Goal: Information Seeking & Learning: Learn about a topic

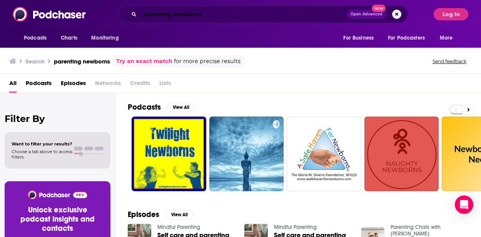
click at [171, 14] on input "parenting newborns" at bounding box center [243, 14] width 207 height 12
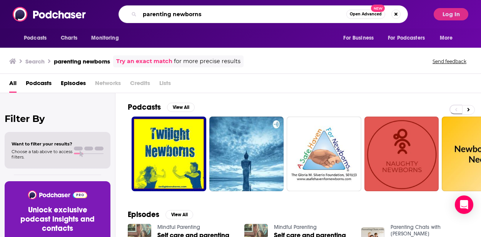
click at [171, 14] on input "parenting newborns" at bounding box center [243, 14] width 206 height 12
paste input "love letter"
type input "love letters"
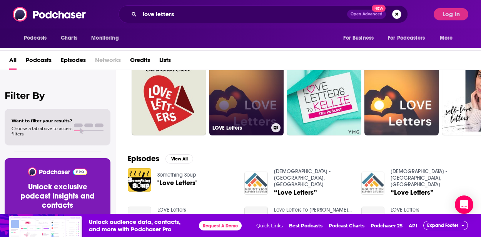
scroll to position [41, 0]
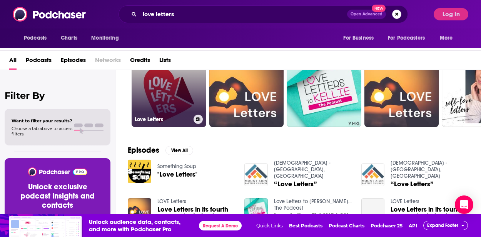
click at [180, 108] on link "Love Letters" at bounding box center [168, 89] width 75 height 75
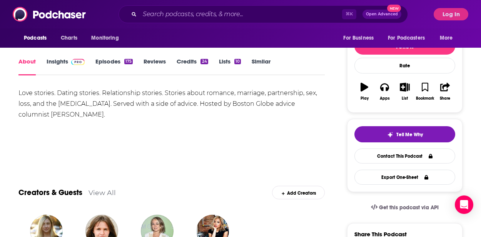
scroll to position [82, 0]
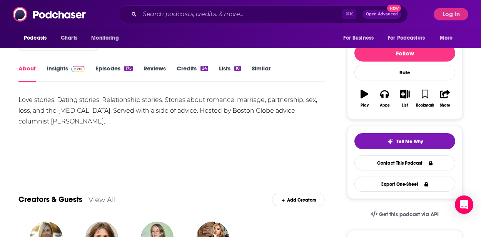
click at [71, 67] on img at bounding box center [77, 69] width 13 height 6
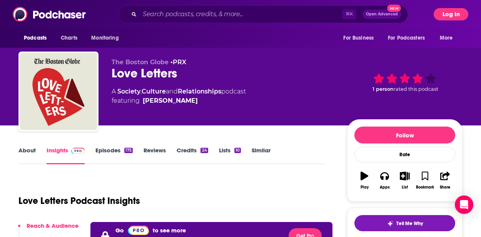
click at [444, 15] on button "Log In" at bounding box center [450, 14] width 35 height 12
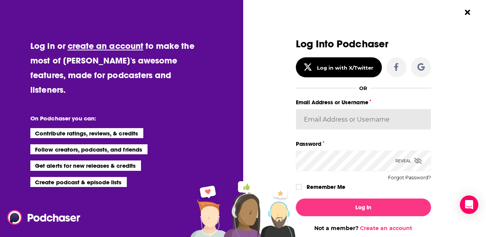
click at [355, 123] on input "Email Address or Username" at bounding box center [363, 119] width 135 height 21
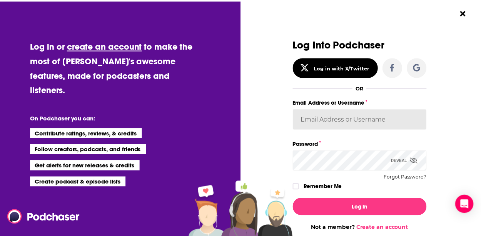
scroll to position [1, 0]
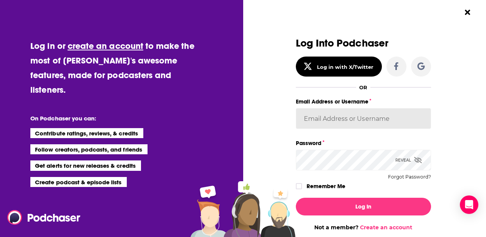
paste input "[PERSON_NAME].[PERSON_NAME]"
type input "[PERSON_NAME].[PERSON_NAME]"
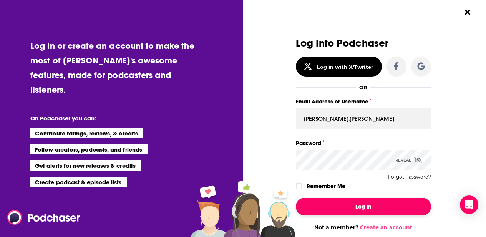
click at [330, 204] on button "Log In" at bounding box center [363, 207] width 135 height 18
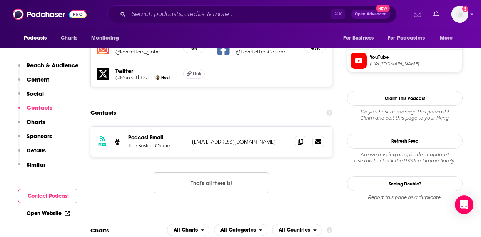
scroll to position [709, 0]
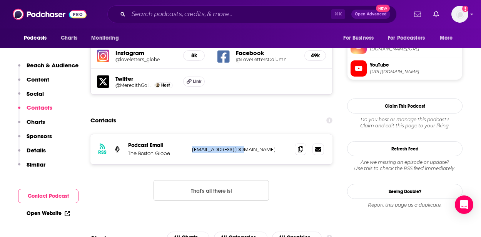
drag, startPoint x: 247, startPoint y: 129, endPoint x: 191, endPoint y: 128, distance: 55.8
click at [192, 146] on p "[EMAIL_ADDRESS][DOMAIN_NAME]" at bounding box center [240, 149] width 97 height 7
copy p "[EMAIL_ADDRESS][DOMAIN_NAME]"
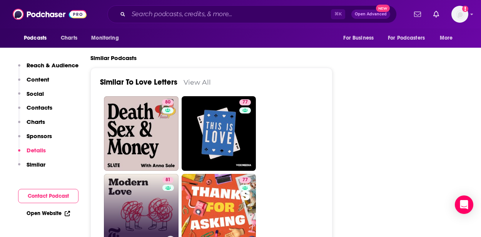
scroll to position [1634, 0]
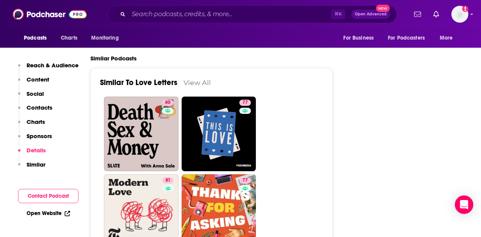
click at [196, 87] on link "View All" at bounding box center [196, 82] width 27 height 8
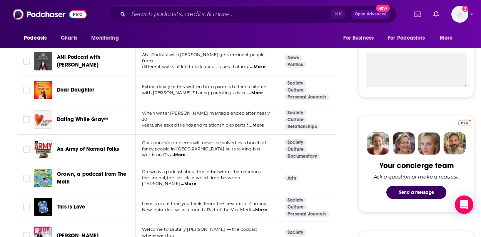
scroll to position [292, 0]
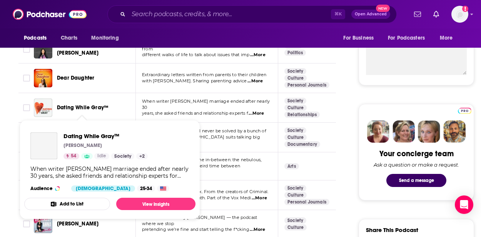
click at [91, 108] on span "Dating While Gray™" at bounding box center [83, 107] width 52 height 7
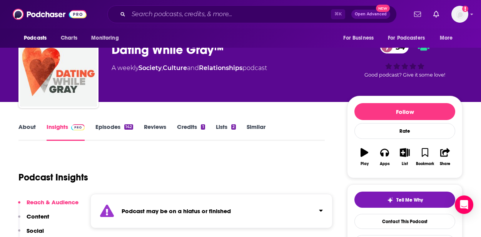
scroll to position [47, 0]
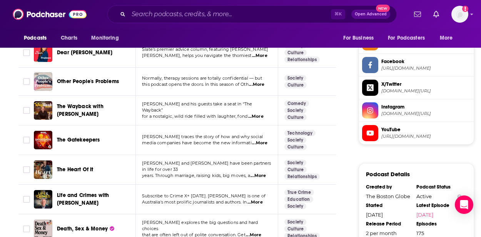
scroll to position [658, 0]
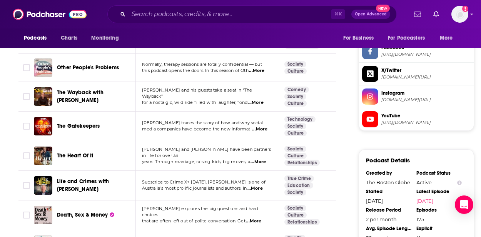
click at [263, 159] on span "...More" at bounding box center [257, 162] width 15 height 6
click at [81, 178] on span "Life and Crimes with [PERSON_NAME]" at bounding box center [95, 185] width 76 height 15
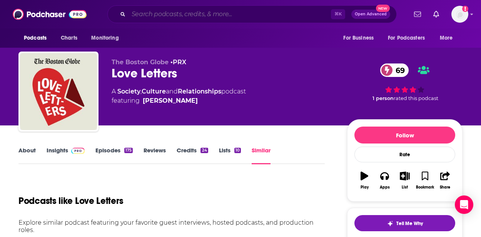
click at [200, 16] on input "Search podcasts, credits, & more..." at bounding box center [229, 14] width 202 height 12
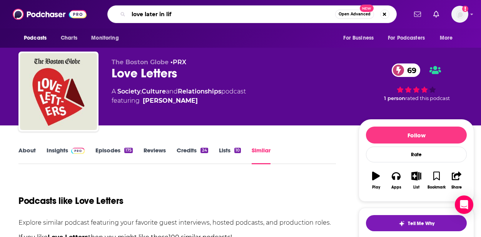
type input "love later in life"
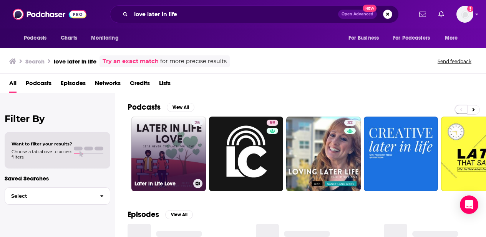
click at [159, 131] on link "25 Later in Life Love" at bounding box center [168, 153] width 75 height 75
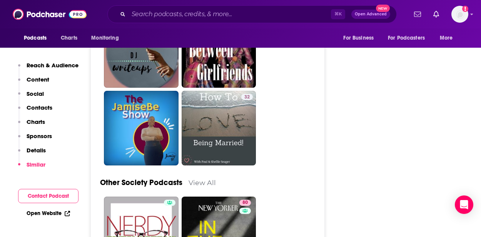
scroll to position [1993, 0]
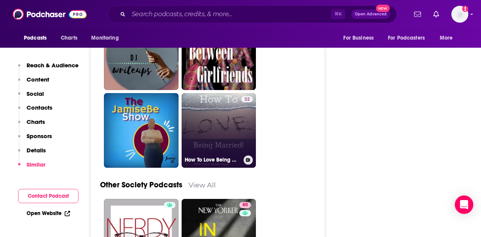
click at [240, 107] on link "32 How To Love Being Married" at bounding box center [218, 130] width 75 height 75
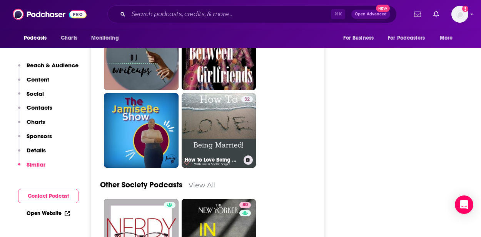
type input "[URL][DOMAIN_NAME]"
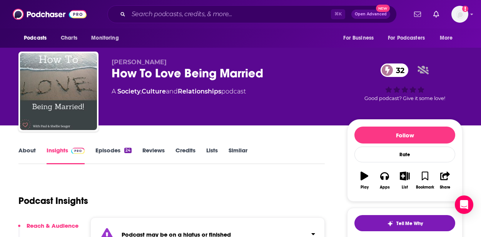
click at [24, 153] on link "About" at bounding box center [26, 155] width 17 height 18
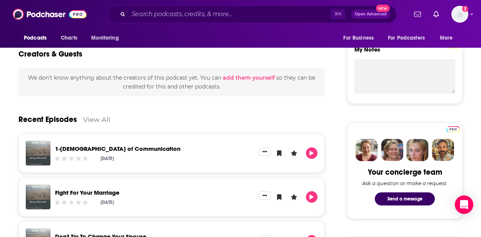
scroll to position [383, 0]
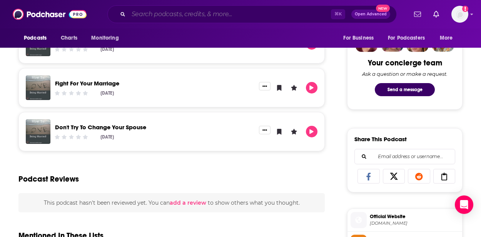
click at [145, 16] on input "Search podcasts, credits, & more..." at bounding box center [229, 14] width 202 height 12
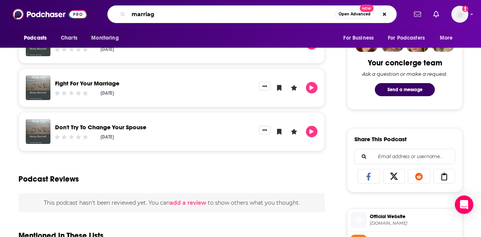
type input "marriage"
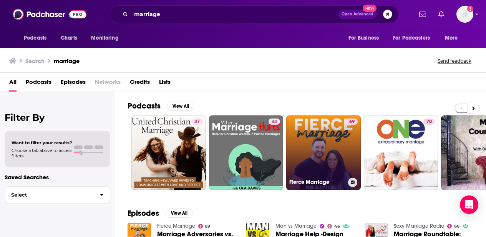
click at [328, 152] on link "69 Fierce Marriage" at bounding box center [323, 152] width 75 height 75
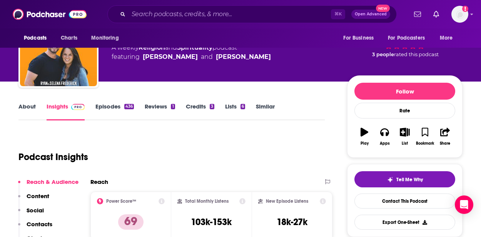
scroll to position [46, 0]
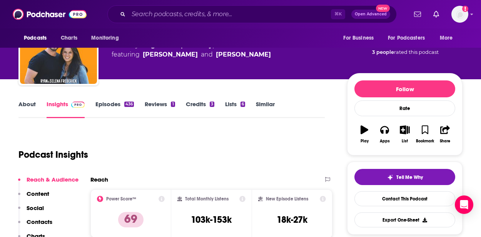
click at [24, 102] on link "About" at bounding box center [26, 109] width 17 height 18
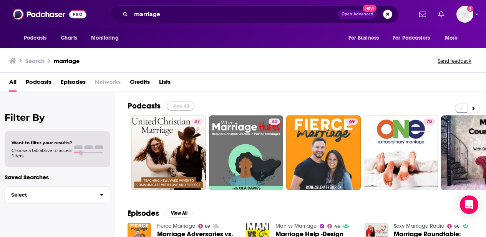
click at [184, 105] on button "View All" at bounding box center [181, 106] width 28 height 9
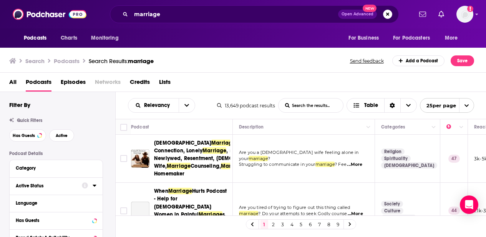
click at [50, 184] on button "Active Status" at bounding box center [49, 186] width 66 height 10
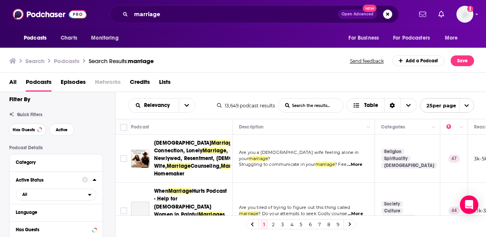
scroll to position [12, 0]
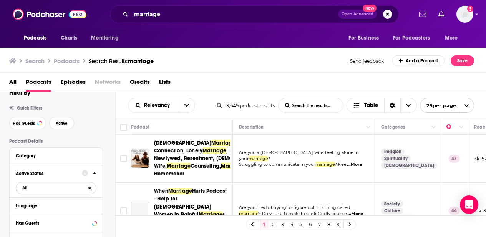
click at [86, 192] on span "All" at bounding box center [52, 188] width 72 height 10
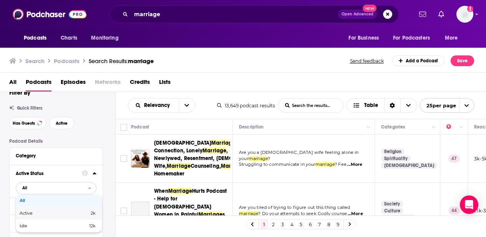
click at [52, 215] on span "Active" at bounding box center [40, 213] width 41 height 4
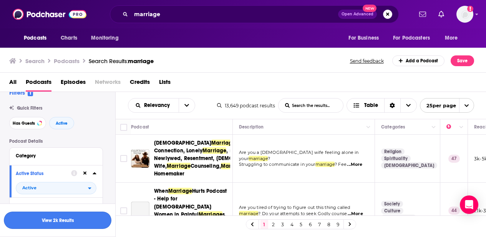
click at [76, 220] on button "View 2k Results" at bounding box center [58, 219] width 108 height 17
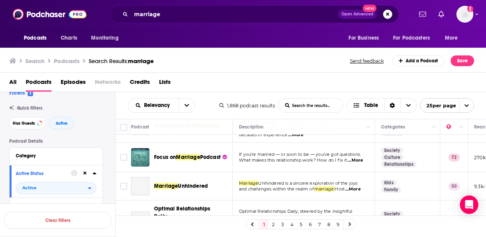
scroll to position [291, 0]
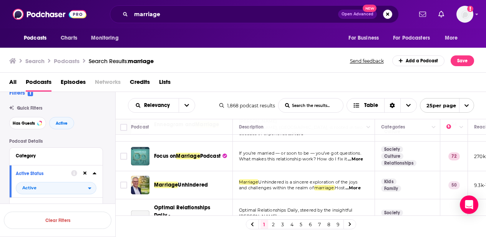
click at [355, 162] on span "...More" at bounding box center [355, 159] width 15 height 6
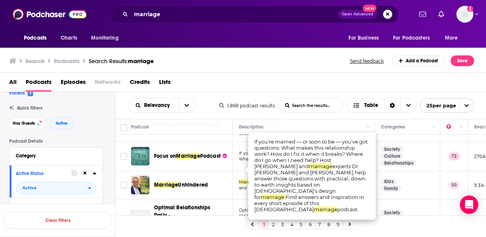
click at [208, 171] on td "Focus on Marriage Podcast" at bounding box center [182, 156] width 102 height 30
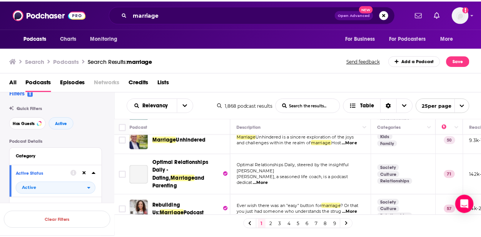
scroll to position [336, 0]
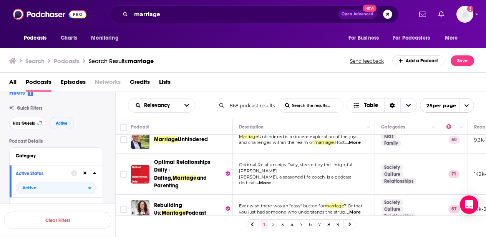
click at [359, 146] on span "...More" at bounding box center [353, 143] width 15 height 6
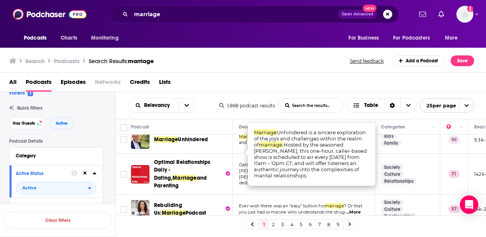
click at [221, 149] on div "Marriage Unhindered" at bounding box center [194, 139] width 80 height 18
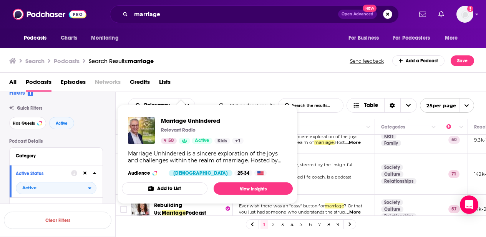
click at [195, 150] on div "Marriage Unhindered Relevant Radio 50 Active Kids + 1 Marriage Unhindered is a …" at bounding box center [207, 147] width 171 height 72
click at [235, 191] on link "View Insights" at bounding box center [253, 188] width 79 height 12
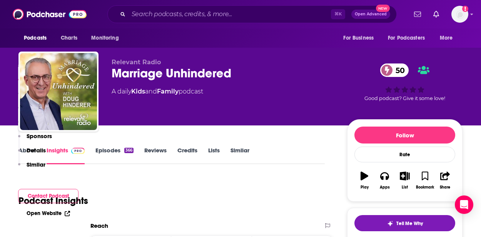
scroll to position [368, 0]
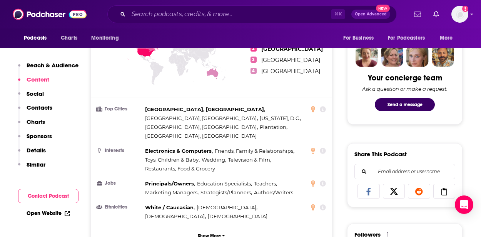
click at [43, 108] on p "Contacts" at bounding box center [40, 107] width 26 height 7
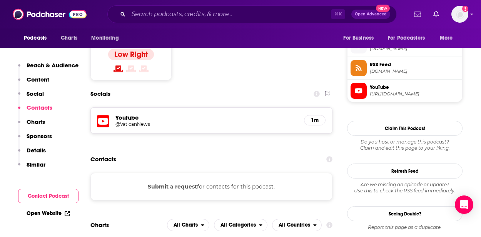
scroll to position [634, 0]
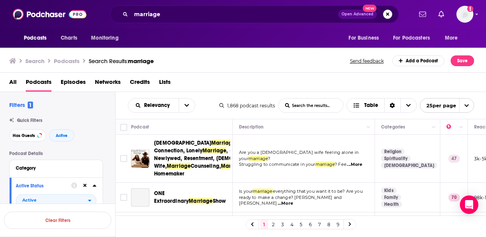
click at [291, 224] on link "4" at bounding box center [292, 224] width 8 height 9
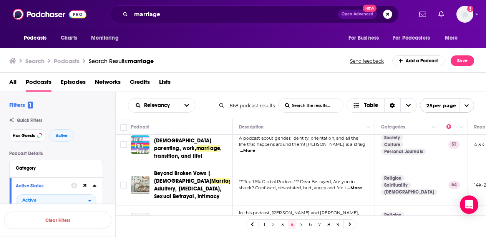
scroll to position [561, 0]
